Goal: Information Seeking & Learning: Learn about a topic

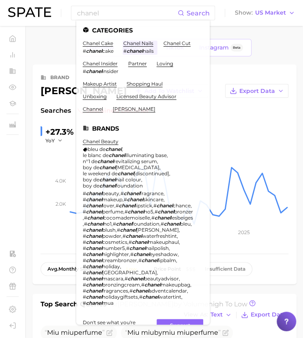
click at [232, 101] on div "brand miu miu Add to Watchlist Export Data Searches sustained decliner +27.3% Y…" at bounding box center [165, 174] width 248 height 203
click at [103, 12] on input "chanel" at bounding box center [126, 13] width 101 height 14
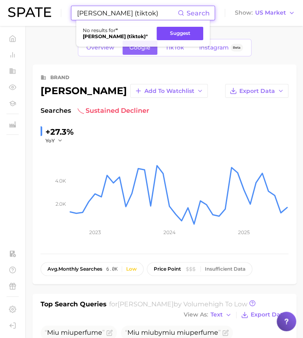
type input "[PERSON_NAME] (tiktok)"
click at [174, 36] on button "Suggest" at bounding box center [180, 33] width 47 height 13
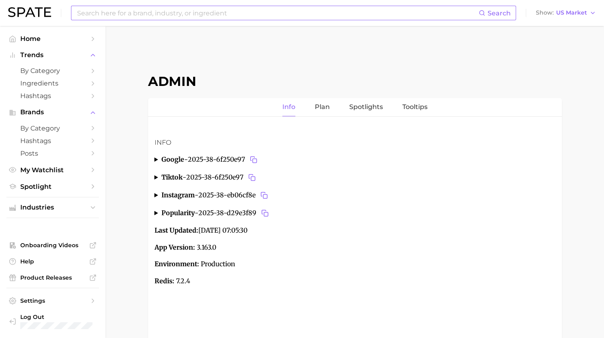
click at [257, 20] on input at bounding box center [277, 13] width 402 height 14
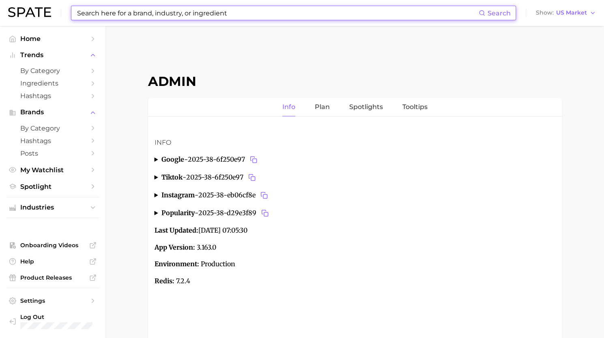
paste input "blonde espresso"
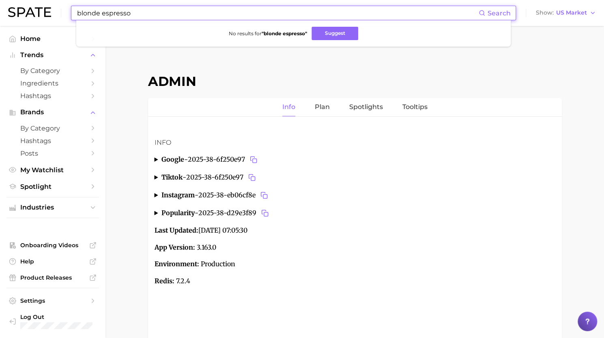
type input "blonde espresso"
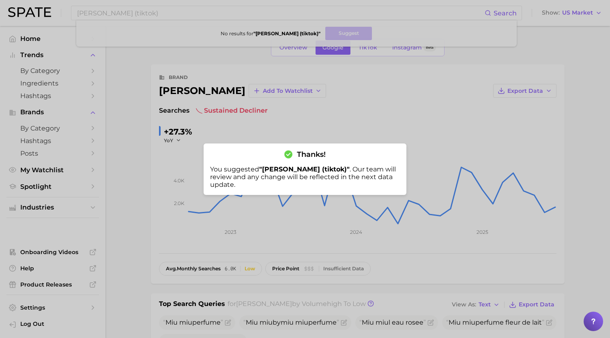
click at [321, 104] on div at bounding box center [305, 169] width 610 height 338
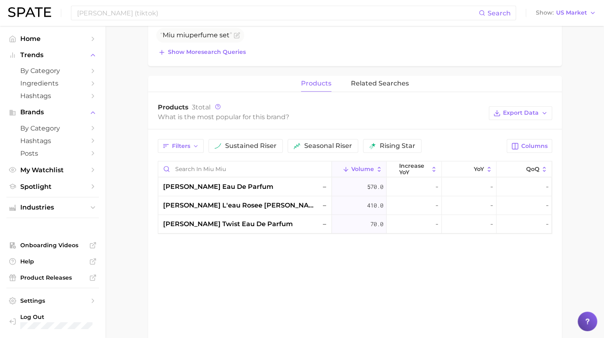
scroll to position [308, 0]
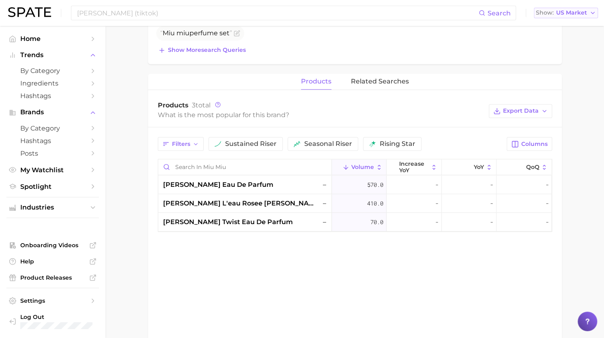
click at [573, 15] on span "US Market" at bounding box center [571, 13] width 31 height 4
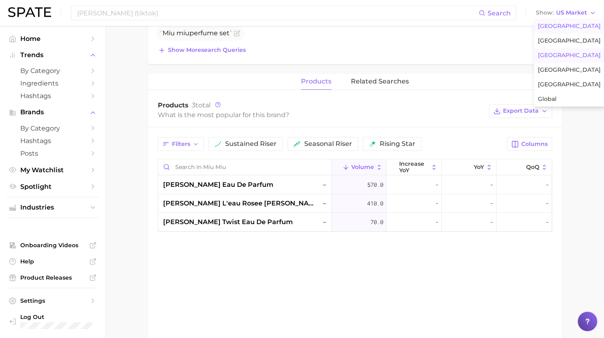
click at [556, 57] on span "[GEOGRAPHIC_DATA]" at bounding box center [569, 55] width 63 height 7
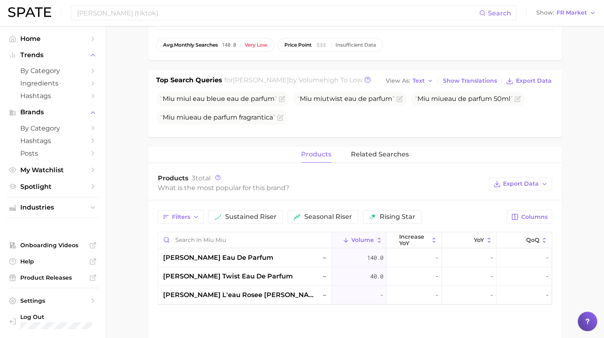
scroll to position [238, 0]
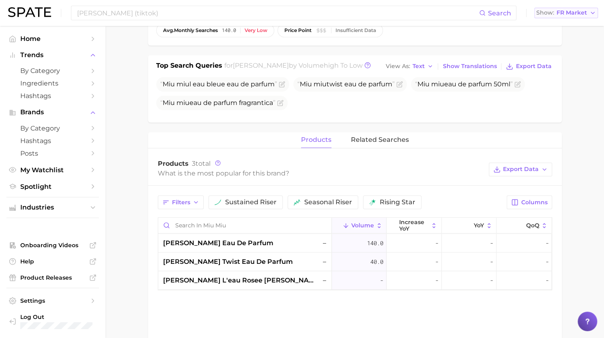
click at [568, 13] on span "FR Market" at bounding box center [571, 13] width 30 height 4
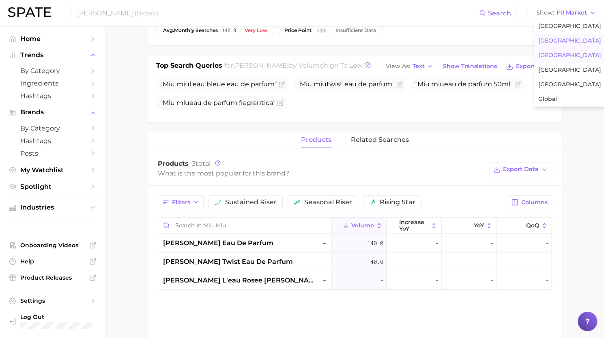
click at [563, 42] on span "[GEOGRAPHIC_DATA]" at bounding box center [569, 40] width 63 height 7
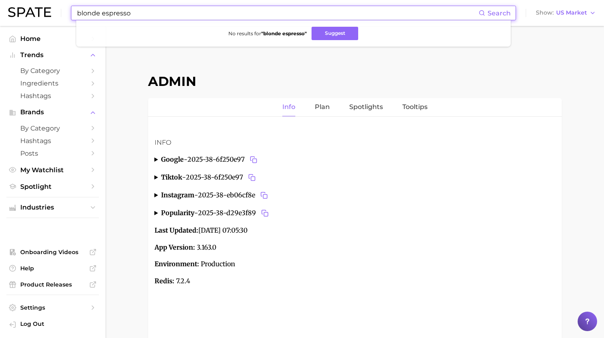
click at [172, 17] on input "blonde espresso" at bounding box center [277, 13] width 402 height 14
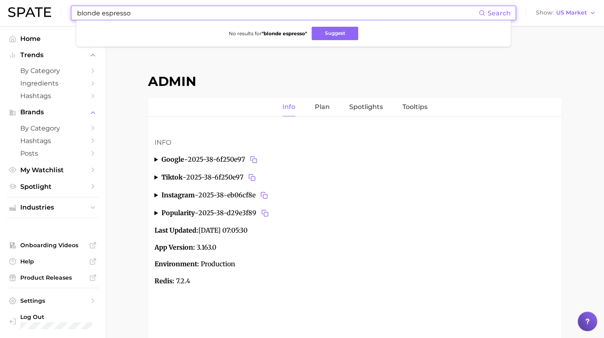
click at [172, 17] on input "blonde espresso" at bounding box center [277, 13] width 402 height 14
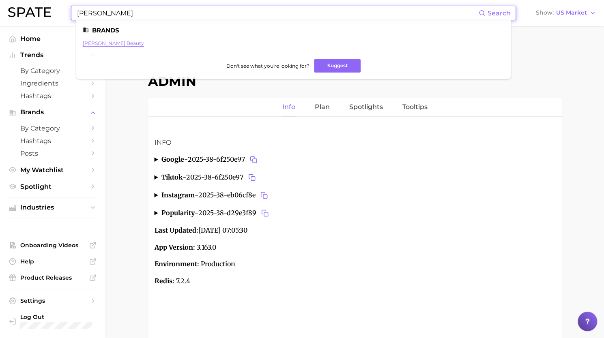
type input "victoria beckam"
click at [131, 45] on link "victoria beckham beauty" at bounding box center [113, 43] width 61 height 6
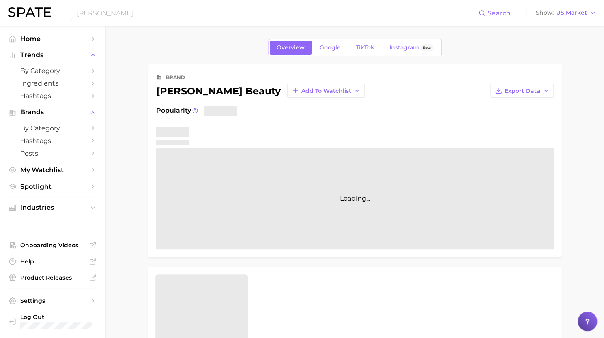
click at [234, 92] on div "victoria beckham beauty Add to Watchlist" at bounding box center [260, 91] width 208 height 14
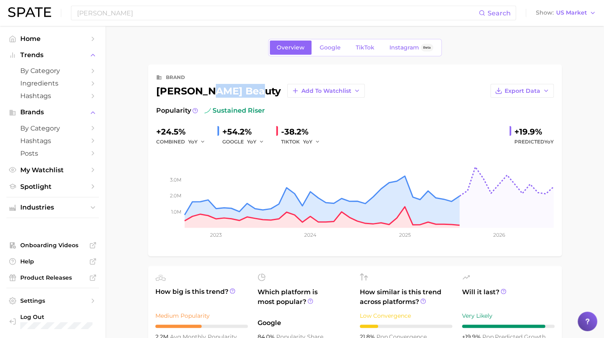
click at [234, 92] on div "victoria beckham beauty Add to Watchlist" at bounding box center [260, 91] width 208 height 14
copy div "victoria beckham beauty"
click at [157, 19] on input "victoria beckam" at bounding box center [277, 13] width 402 height 14
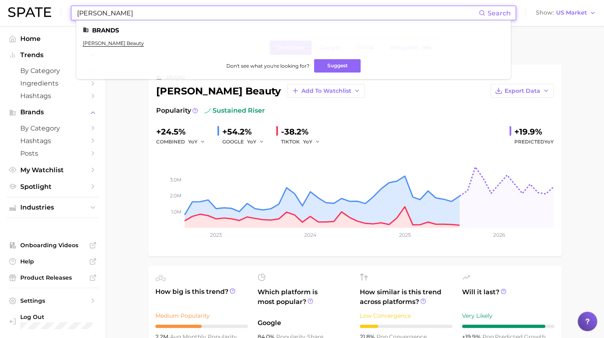
click at [157, 19] on input "victoria beckam" at bounding box center [277, 13] width 402 height 14
paste input
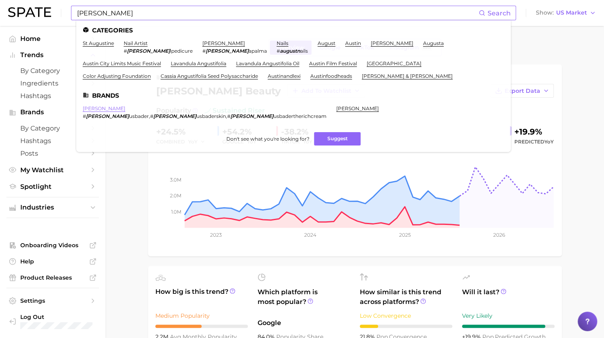
click at [116, 110] on link "augustinus bader" at bounding box center [104, 108] width 43 height 6
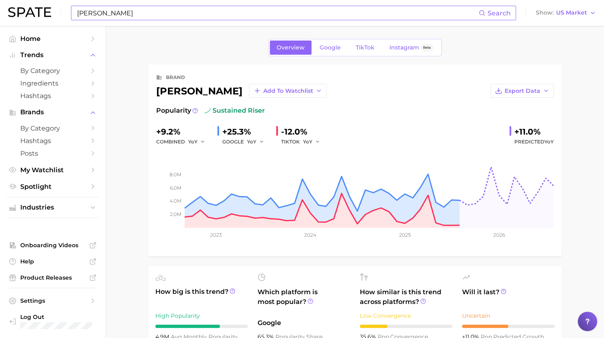
drag, startPoint x: 157, startPoint y: 90, endPoint x: 248, endPoint y: 87, distance: 90.9
click at [248, 87] on div "augustinus bader Add to Watchlist" at bounding box center [241, 91] width 170 height 14
copy div "augustinus bader"
click at [204, 10] on input "augustin" at bounding box center [277, 13] width 402 height 14
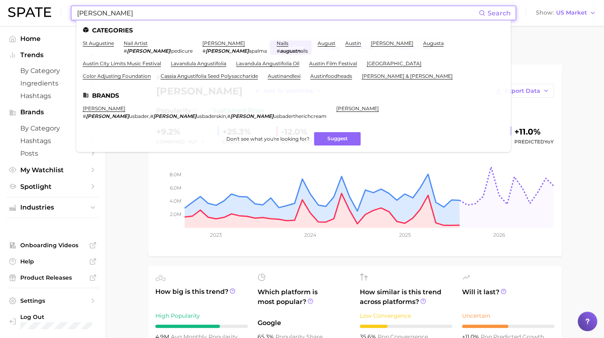
click at [204, 10] on input "augustin" at bounding box center [277, 13] width 402 height 14
paste input "House of Cards"
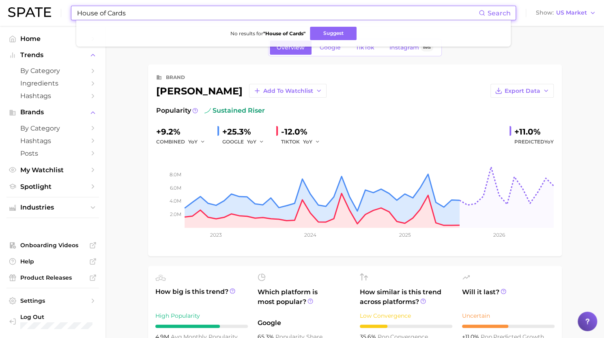
click at [176, 12] on input "House of Cards" at bounding box center [277, 13] width 402 height 14
paste input "Ciroa"
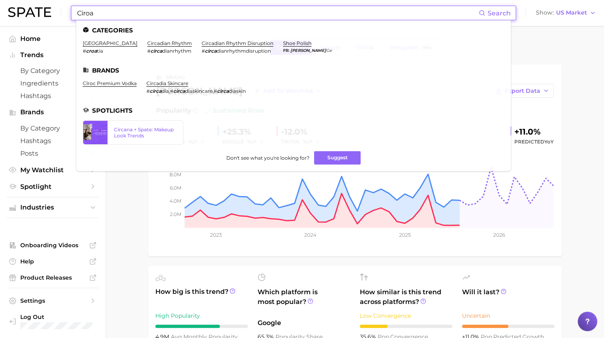
click at [158, 13] on input "Ciroa" at bounding box center [277, 13] width 402 height 14
paste input "Diptyque"
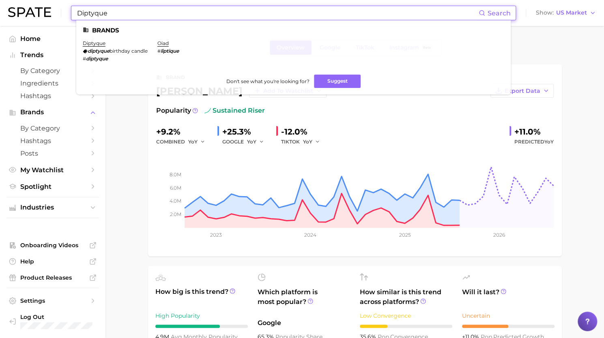
click at [208, 15] on input "Diptyque" at bounding box center [277, 13] width 402 height 14
paste input "extrovert"
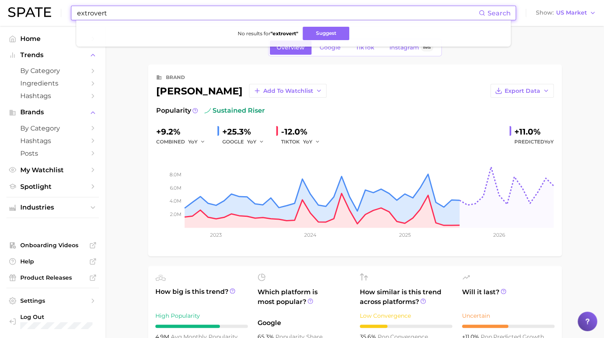
click at [202, 5] on div "extrovert Search No results for " extrovert " Suggest Show US Market" at bounding box center [302, 13] width 588 height 26
click at [201, 9] on input "extrovert" at bounding box center [277, 13] width 402 height 14
paste input "recession"
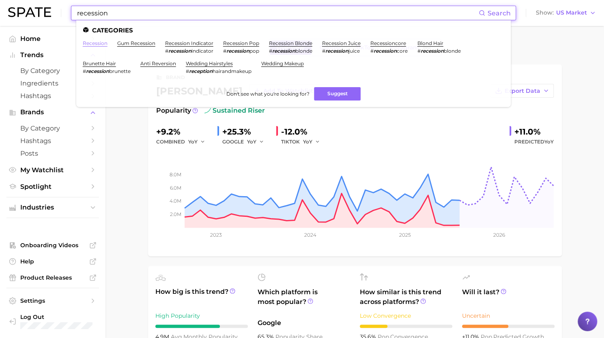
type input "recession"
click at [97, 43] on link "recession" at bounding box center [95, 43] width 25 height 6
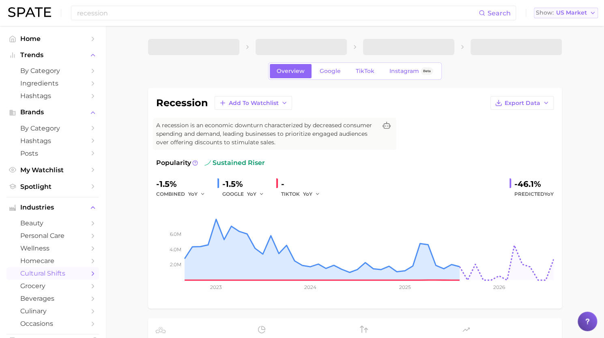
click at [578, 13] on span "US Market" at bounding box center [571, 13] width 31 height 4
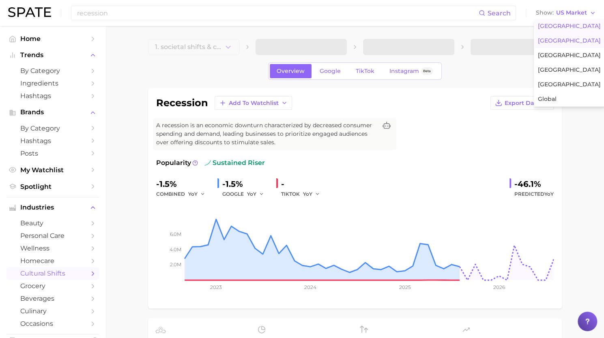
click at [561, 43] on span "[GEOGRAPHIC_DATA]" at bounding box center [569, 40] width 63 height 7
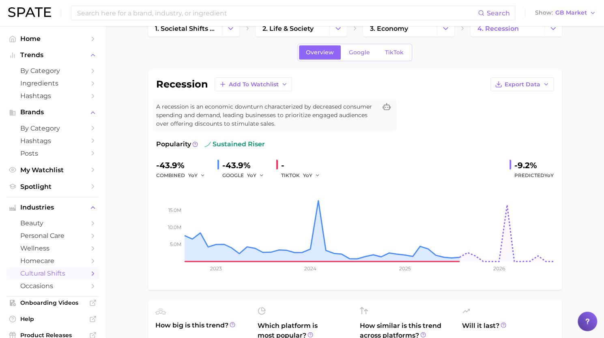
scroll to position [13, 0]
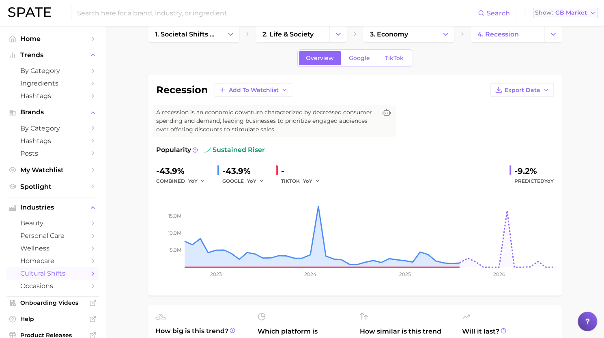
click at [574, 15] on span "GB Market" at bounding box center [571, 13] width 32 height 4
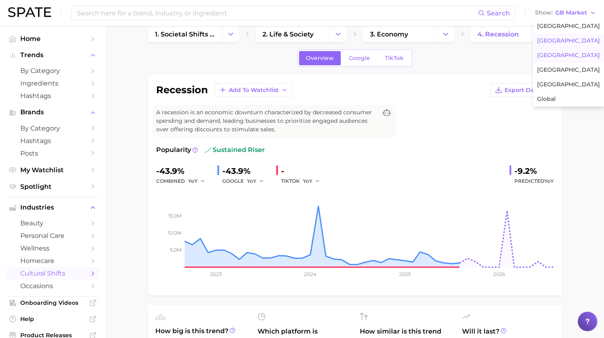
click at [567, 54] on button "[GEOGRAPHIC_DATA]" at bounding box center [568, 55] width 71 height 15
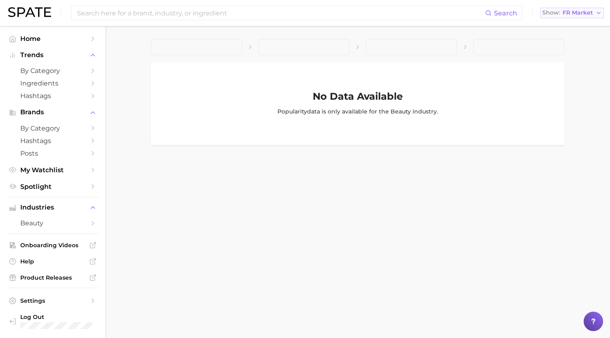
click at [574, 15] on span "FR Market" at bounding box center [578, 13] width 30 height 4
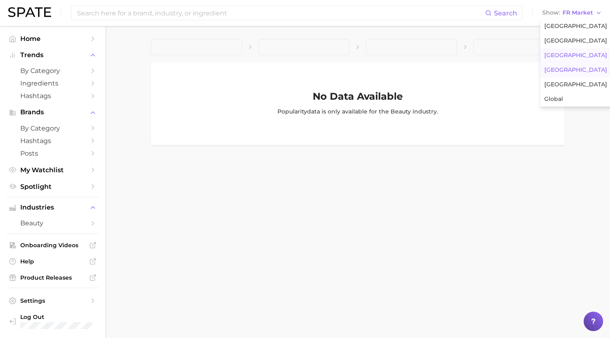
click at [564, 66] on button "[GEOGRAPHIC_DATA]" at bounding box center [575, 70] width 71 height 15
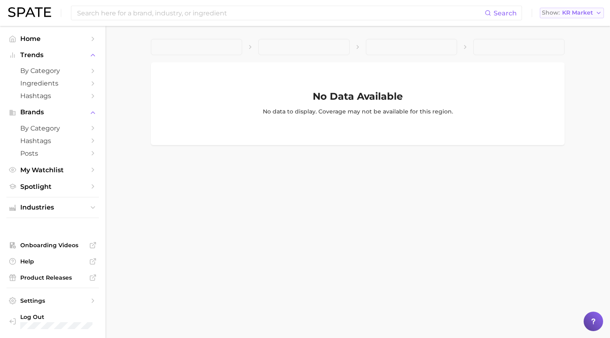
click at [575, 15] on span "KR Market" at bounding box center [577, 13] width 31 height 4
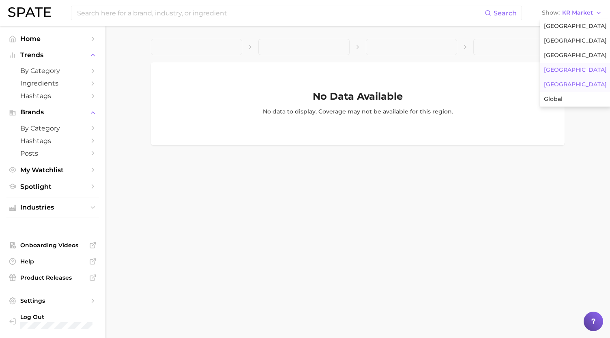
click at [564, 85] on button "[GEOGRAPHIC_DATA]" at bounding box center [575, 84] width 71 height 15
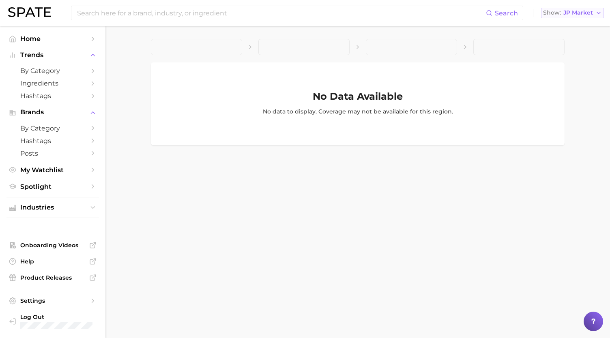
click at [578, 15] on span "JP Market" at bounding box center [578, 13] width 30 height 4
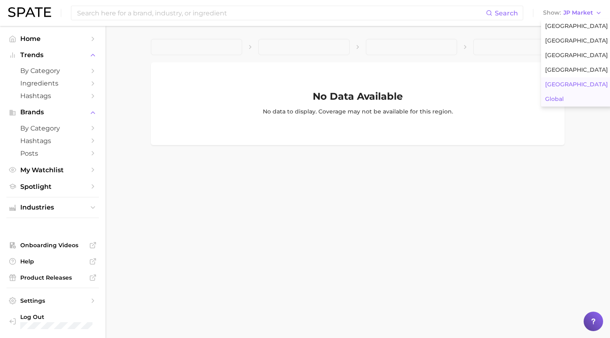
click at [577, 102] on button "Global" at bounding box center [576, 99] width 71 height 15
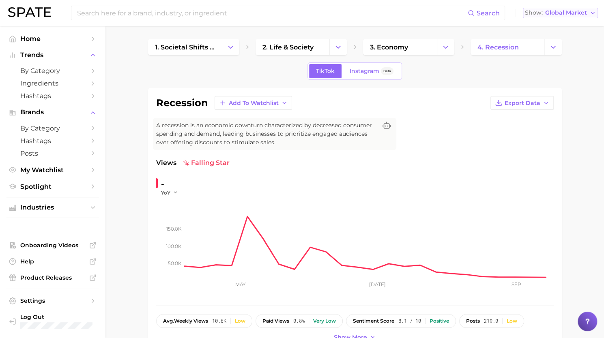
click at [576, 13] on span "Global Market" at bounding box center [566, 13] width 42 height 4
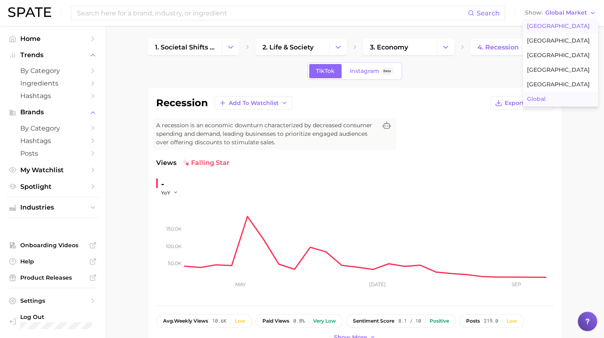
click at [554, 30] on button "[GEOGRAPHIC_DATA]" at bounding box center [560, 26] width 75 height 15
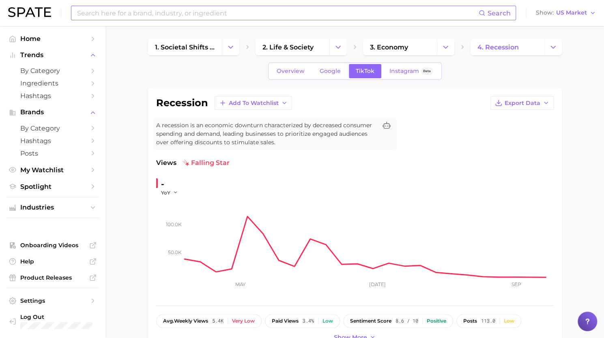
click at [425, 17] on input at bounding box center [277, 13] width 402 height 14
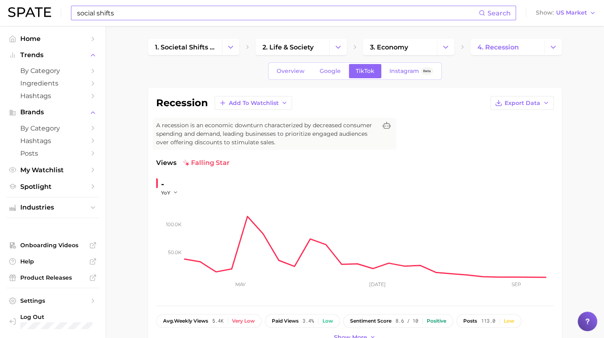
click at [95, 14] on input "social shifts" at bounding box center [277, 13] width 402 height 14
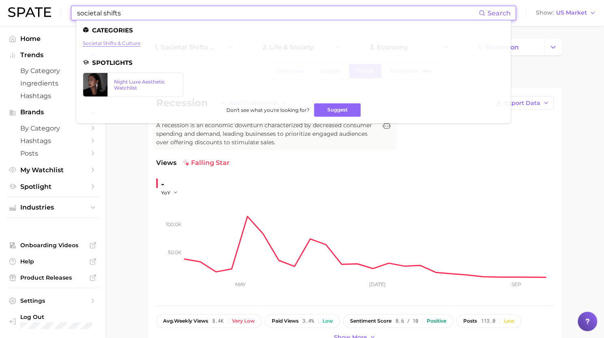
type input "societal shifts"
click at [125, 45] on link "societal shifts & culture" at bounding box center [112, 43] width 58 height 6
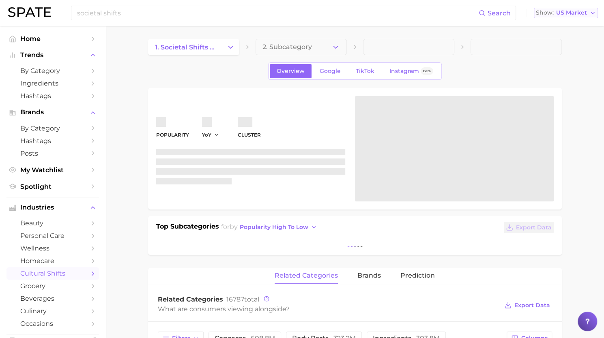
click at [581, 15] on span "US Market" at bounding box center [571, 13] width 31 height 4
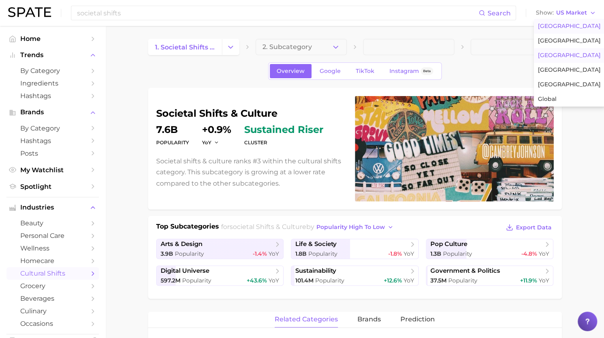
click at [573, 56] on button "[GEOGRAPHIC_DATA]" at bounding box center [569, 55] width 71 height 15
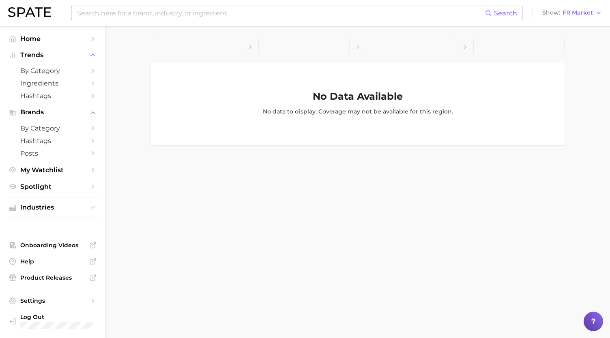
click at [213, 13] on input at bounding box center [280, 13] width 409 height 14
type input "skinsort"
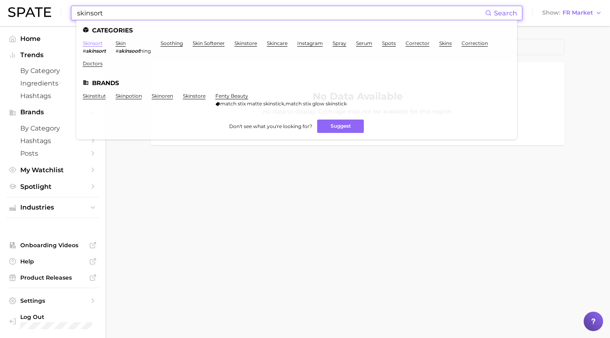
click at [97, 44] on link "skinsort" at bounding box center [93, 43] width 20 height 6
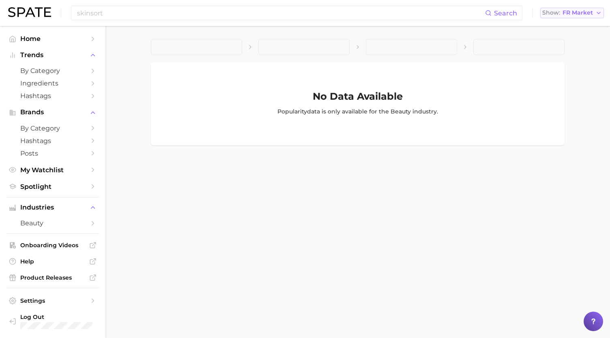
click at [575, 15] on span "FR Market" at bounding box center [578, 13] width 30 height 4
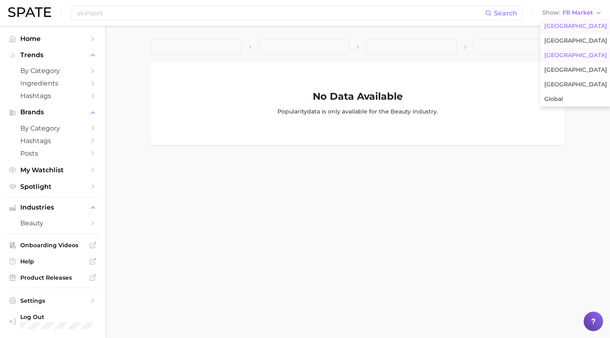
click at [565, 29] on span "[GEOGRAPHIC_DATA]" at bounding box center [575, 26] width 63 height 7
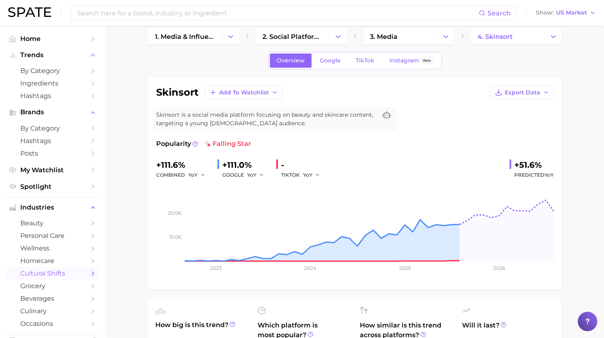
scroll to position [8, 0]
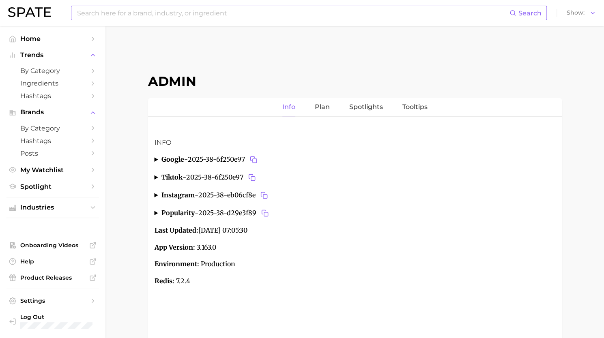
click at [176, 11] on input at bounding box center [292, 13] width 433 height 14
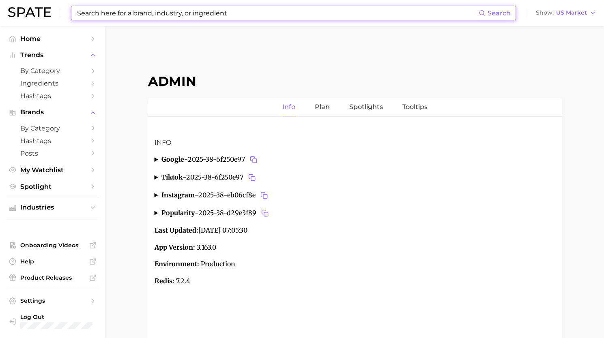
paste input "tablescape aesthetic (kr,jp missing) doyeon@spate.nyc 9/18/2025 Todo United Sta…"
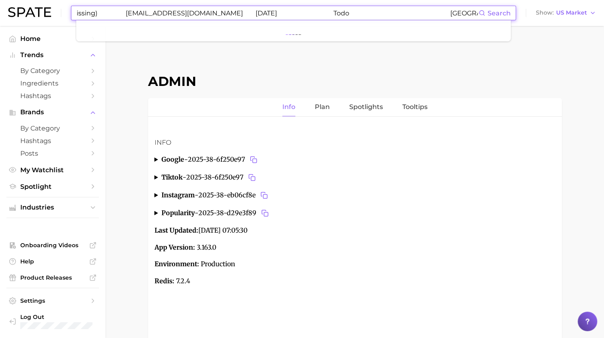
click at [176, 11] on input "tablescape aesthetic (kr,jp missing) doyeon@spate.nyc 9/18/2025 Todo United Sta…" at bounding box center [277, 13] width 402 height 14
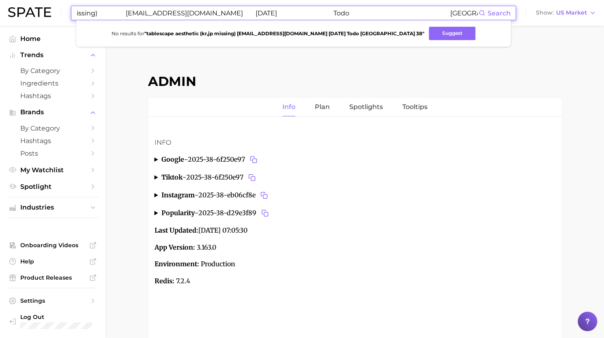
scroll to position [0, 0]
paste input
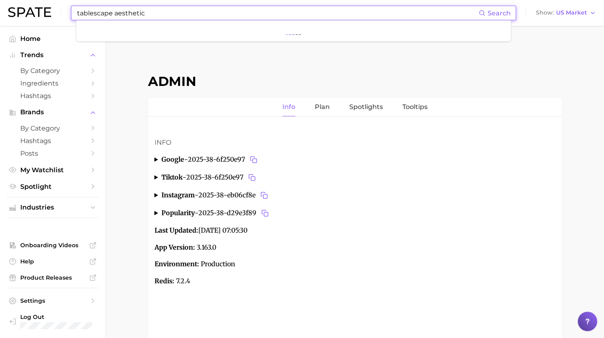
type input "tablescape aesthetic"
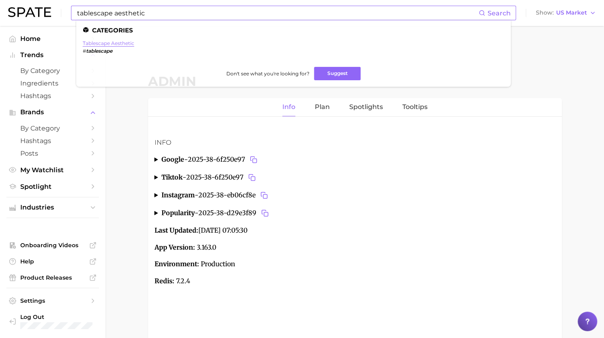
click at [120, 41] on link "tablescape aesthetic" at bounding box center [109, 43] width 52 height 6
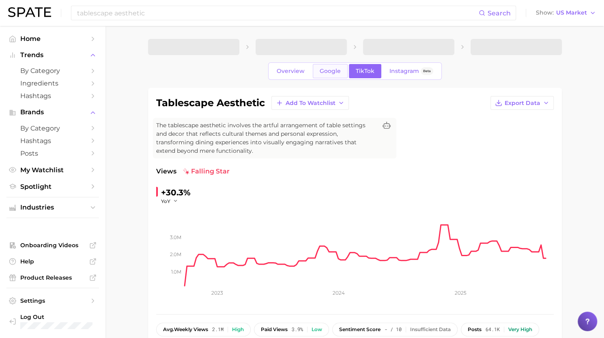
click at [332, 71] on span "Google" at bounding box center [330, 71] width 21 height 7
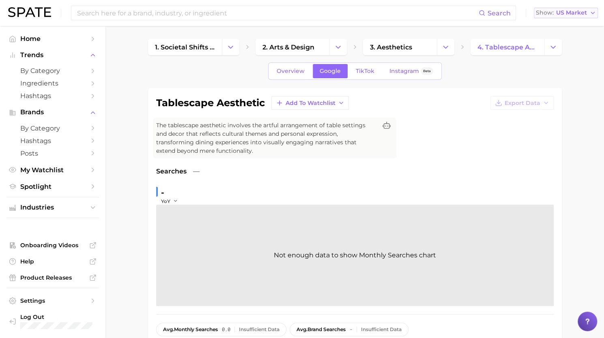
click at [570, 13] on span "US Market" at bounding box center [571, 13] width 31 height 4
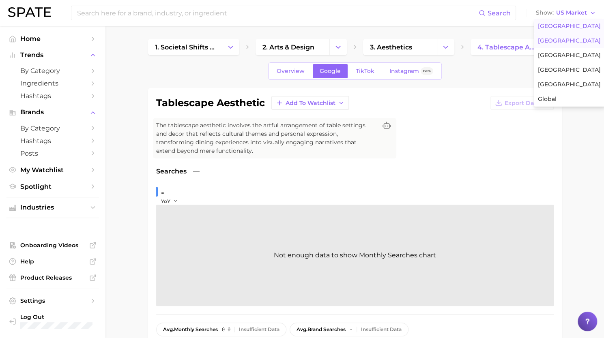
click at [561, 41] on span "[GEOGRAPHIC_DATA]" at bounding box center [569, 40] width 63 height 7
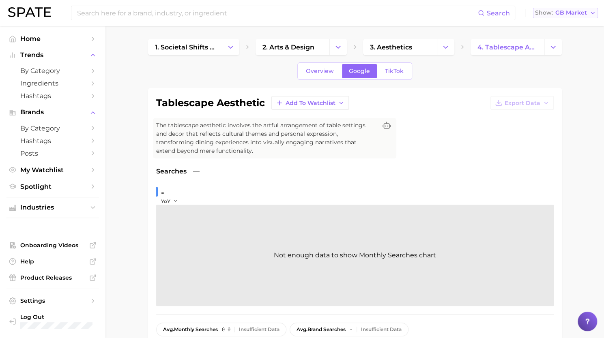
click at [584, 13] on span "GB Market" at bounding box center [571, 13] width 32 height 4
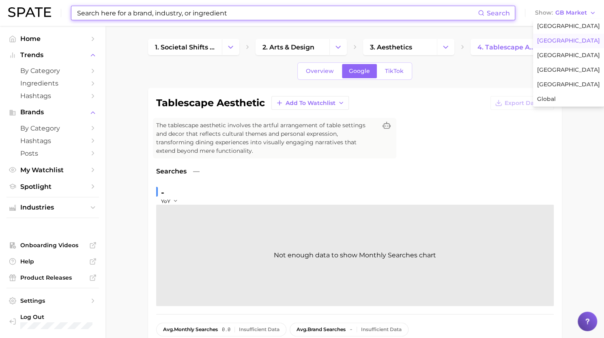
click at [198, 9] on input at bounding box center [277, 13] width 402 height 14
paste input "chok chok"
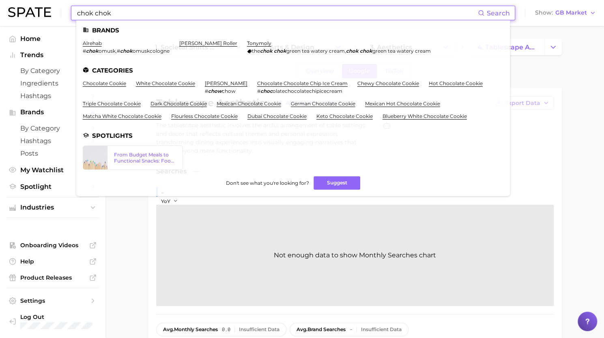
click at [215, 17] on input "chok chok" at bounding box center [277, 13] width 402 height 14
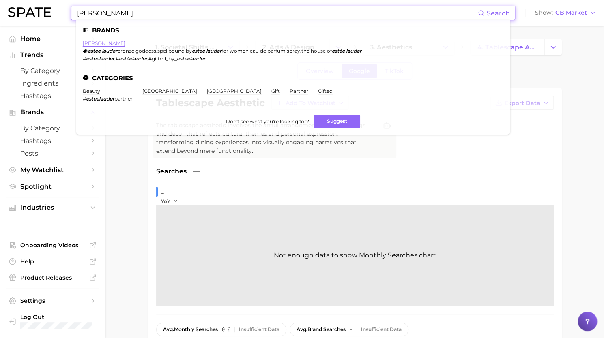
type input "estee lauder"
click at [105, 42] on link "estée lauder" at bounding box center [104, 43] width 43 height 6
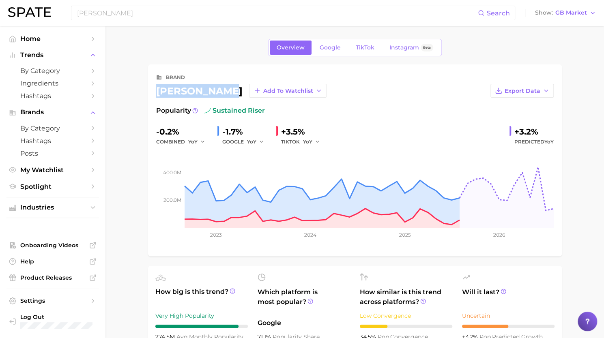
drag, startPoint x: 153, startPoint y: 91, endPoint x: 223, endPoint y: 90, distance: 70.2
click at [223, 90] on div "brand estée lauder Add to Watchlist Export Data Popularity sustained riser -0.2…" at bounding box center [355, 160] width 414 height 192
copy div "estée lauder"
click at [202, 15] on input "estee lauder" at bounding box center [277, 13] width 402 height 14
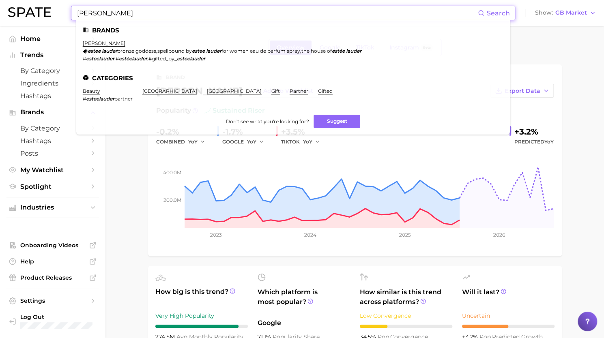
click at [202, 15] on input "estee lauder" at bounding box center [277, 13] width 402 height 14
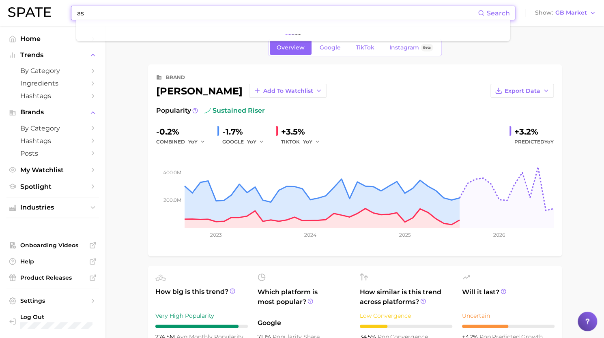
type input "a"
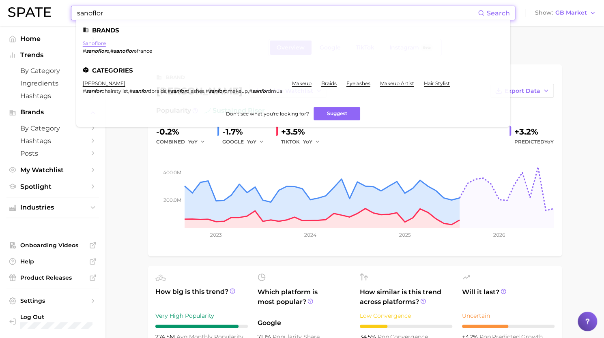
click at [97, 43] on link "sanoflore" at bounding box center [94, 43] width 23 height 6
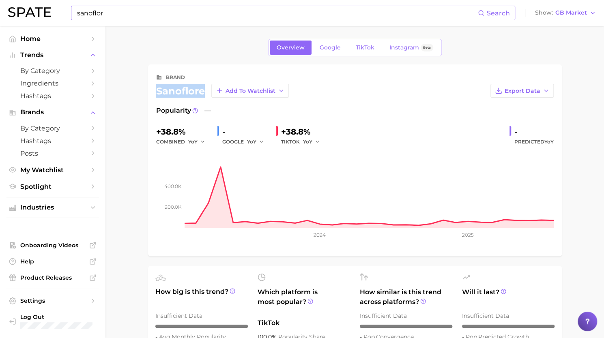
drag, startPoint x: 152, startPoint y: 94, endPoint x: 207, endPoint y: 88, distance: 54.6
click at [207, 88] on div "brand sanoflore Add to Watchlist Export Data Popularity — +38.8% combined YoY -…" at bounding box center [355, 160] width 414 height 192
copy div "sanoflore"
click at [174, 14] on input "sanoflor" at bounding box center [277, 13] width 402 height 14
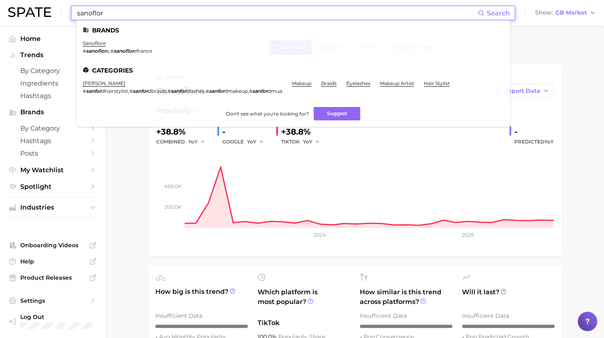
click at [174, 14] on input "sanoflor" at bounding box center [277, 13] width 402 height 14
paste input "gwang"
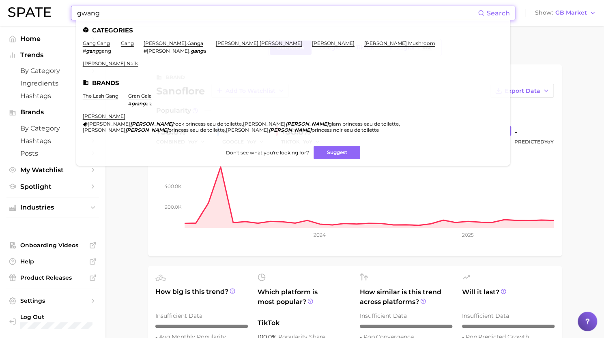
click at [200, 18] on input "gwang" at bounding box center [277, 13] width 402 height 14
paste input "no makeup makeup"
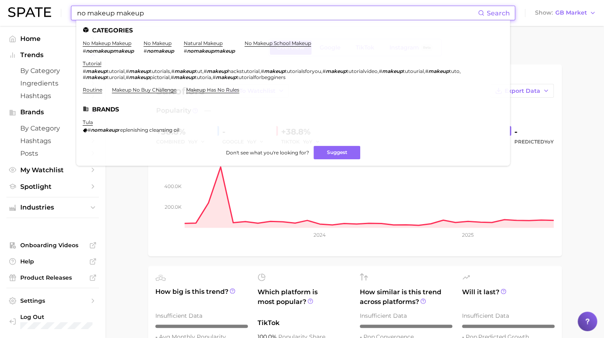
type input "no makeup makeup"
